Goal: Information Seeking & Learning: Find specific fact

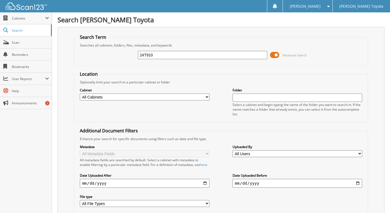
type input "24T910"
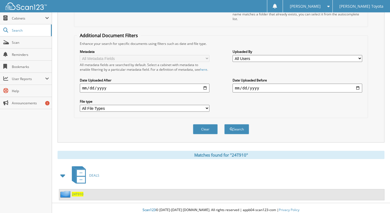
scroll to position [104, 0]
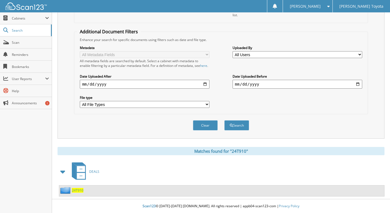
click at [80, 190] on span "24T910" at bounding box center [78, 190] width 12 height 5
